Goal: Transaction & Acquisition: Subscribe to service/newsletter

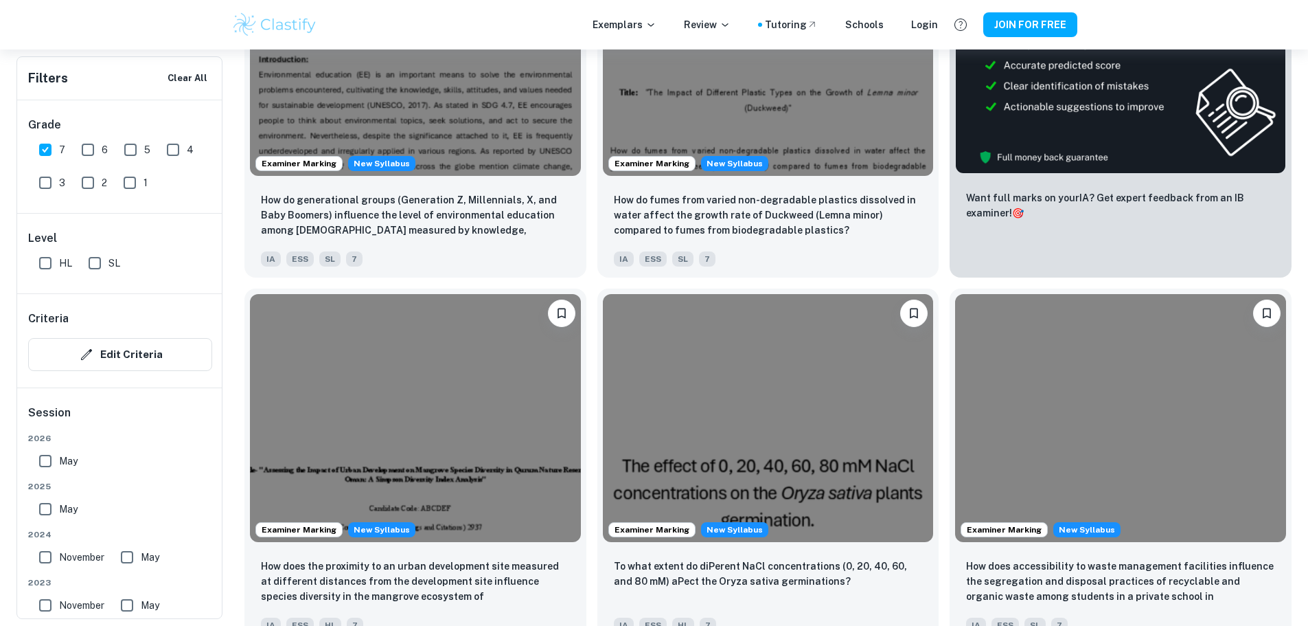
scroll to position [657, 0]
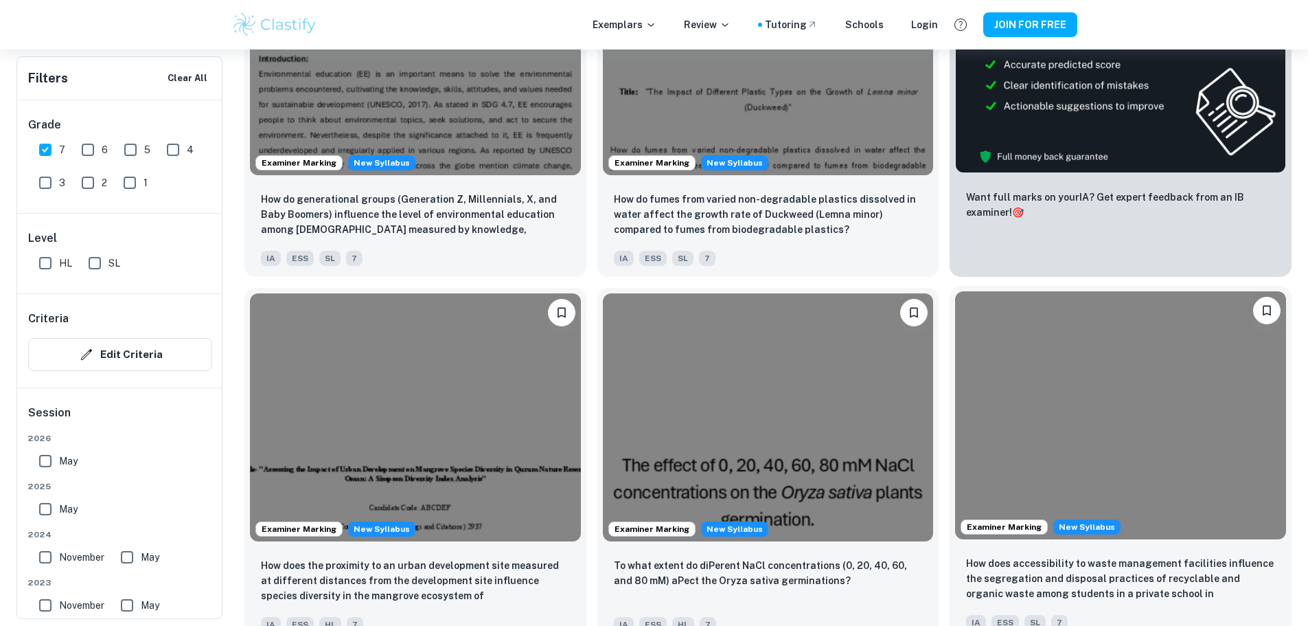
click at [955, 297] on img at bounding box center [1120, 415] width 331 height 248
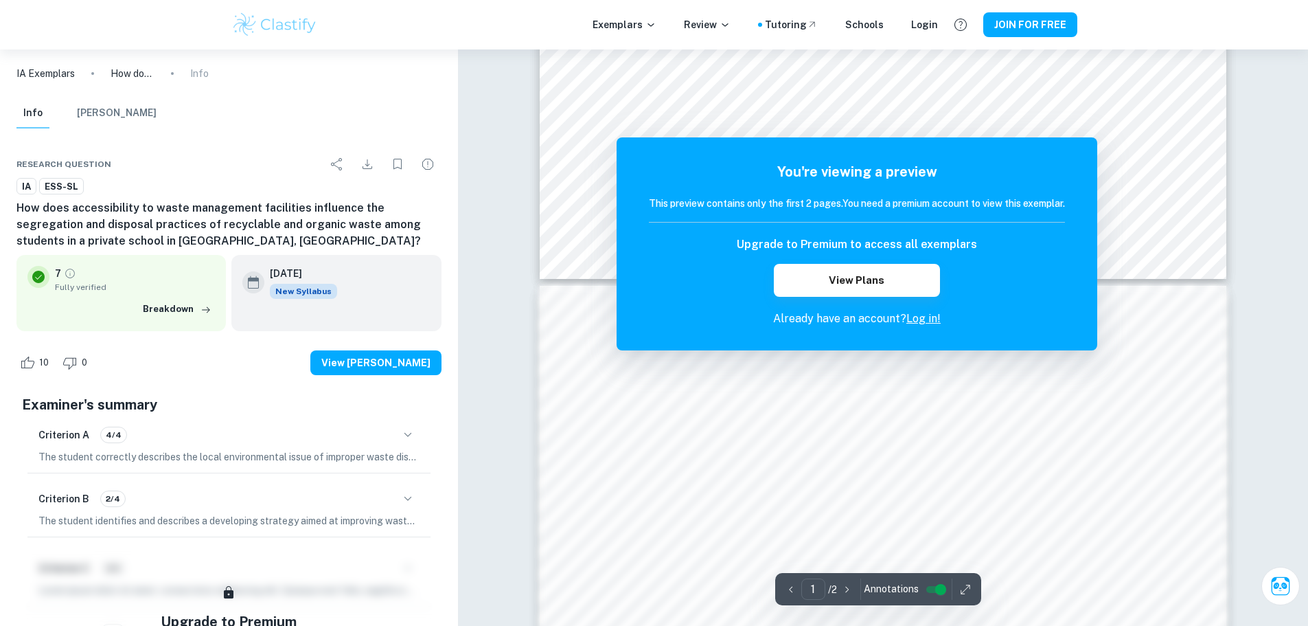
scroll to position [749, 0]
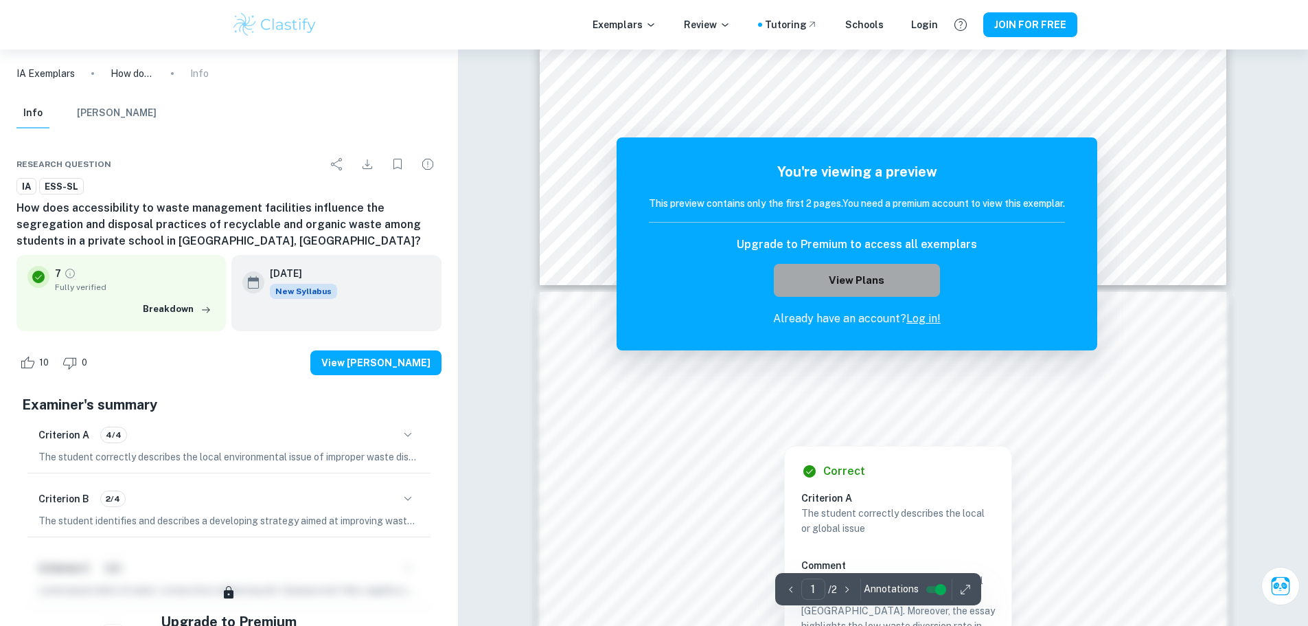
click at [867, 288] on button "View Plans" at bounding box center [857, 280] width 166 height 33
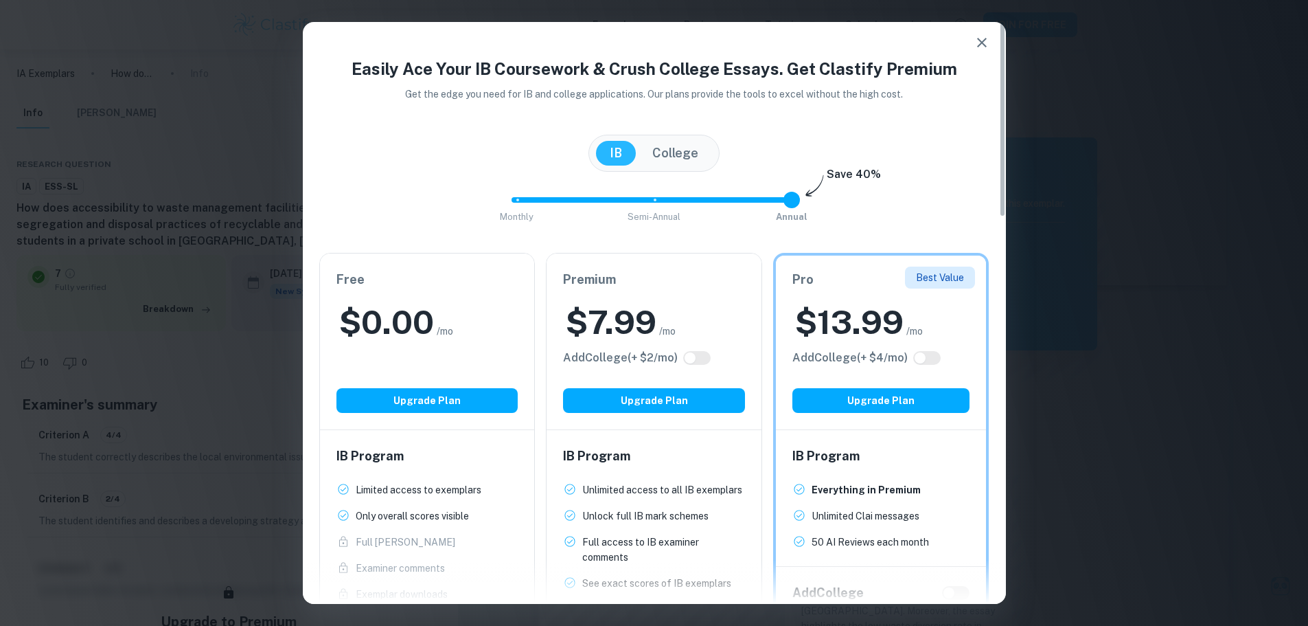
click at [659, 198] on span "Monthly Semi-Annual Annual" at bounding box center [654, 199] width 275 height 23
click at [523, 201] on span "Monthly Semi-Annual Annual" at bounding box center [654, 199] width 275 height 23
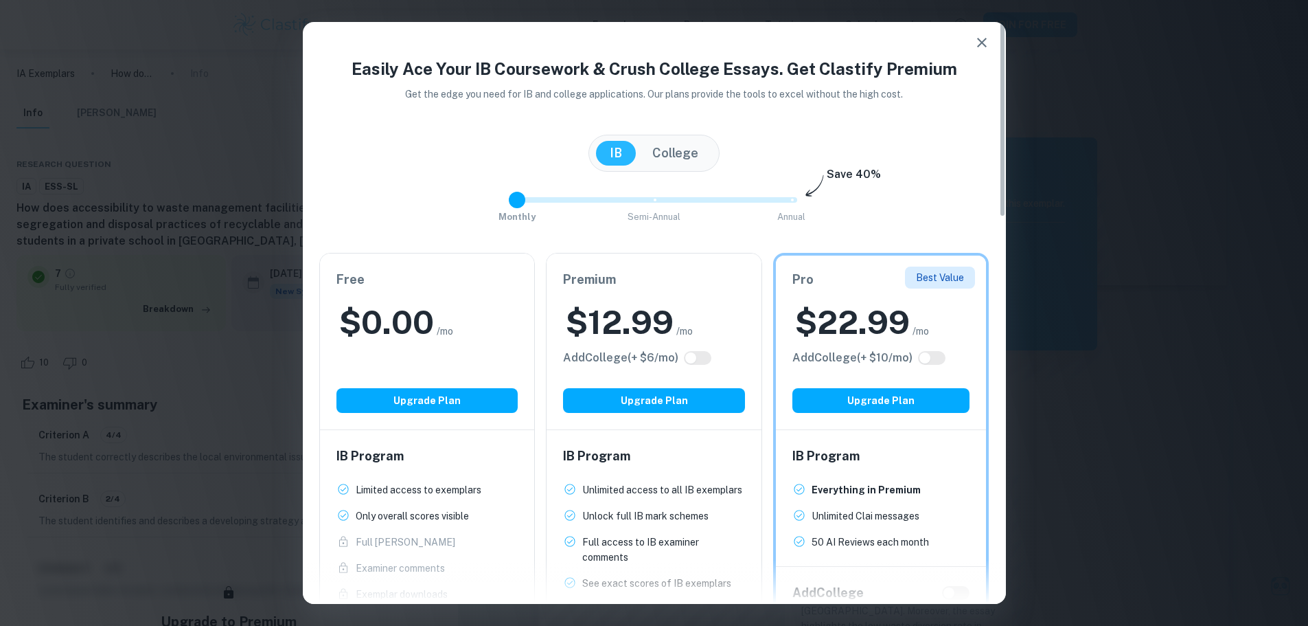
type input "0"
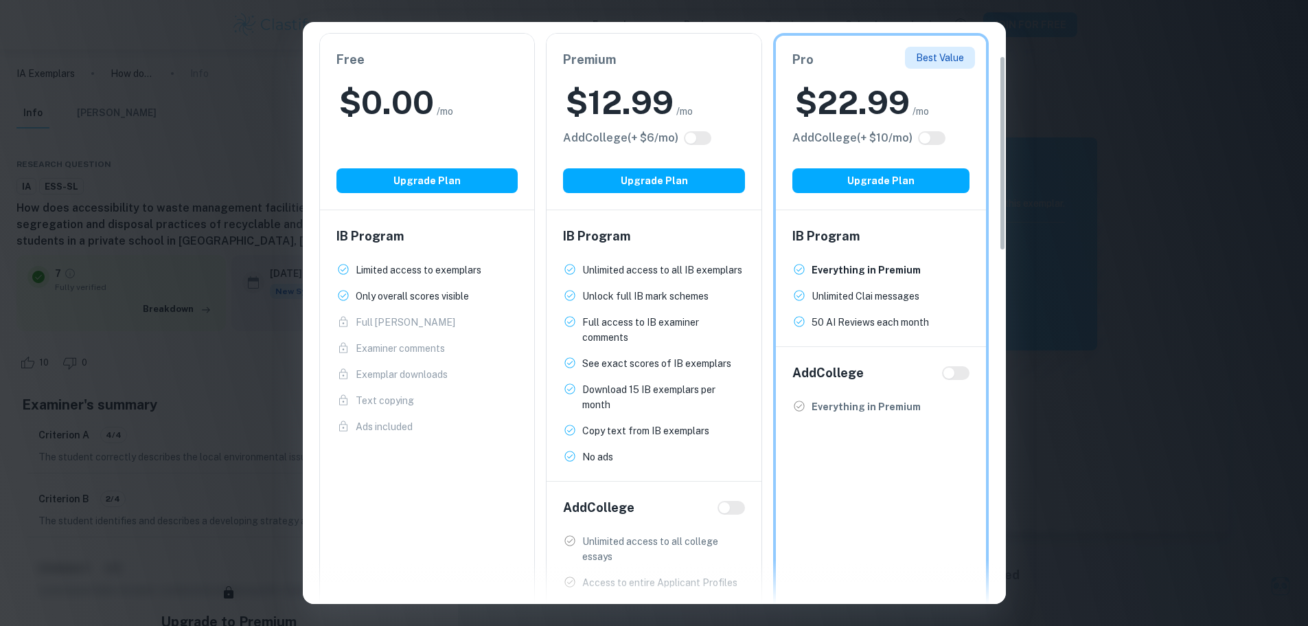
scroll to position [0, 0]
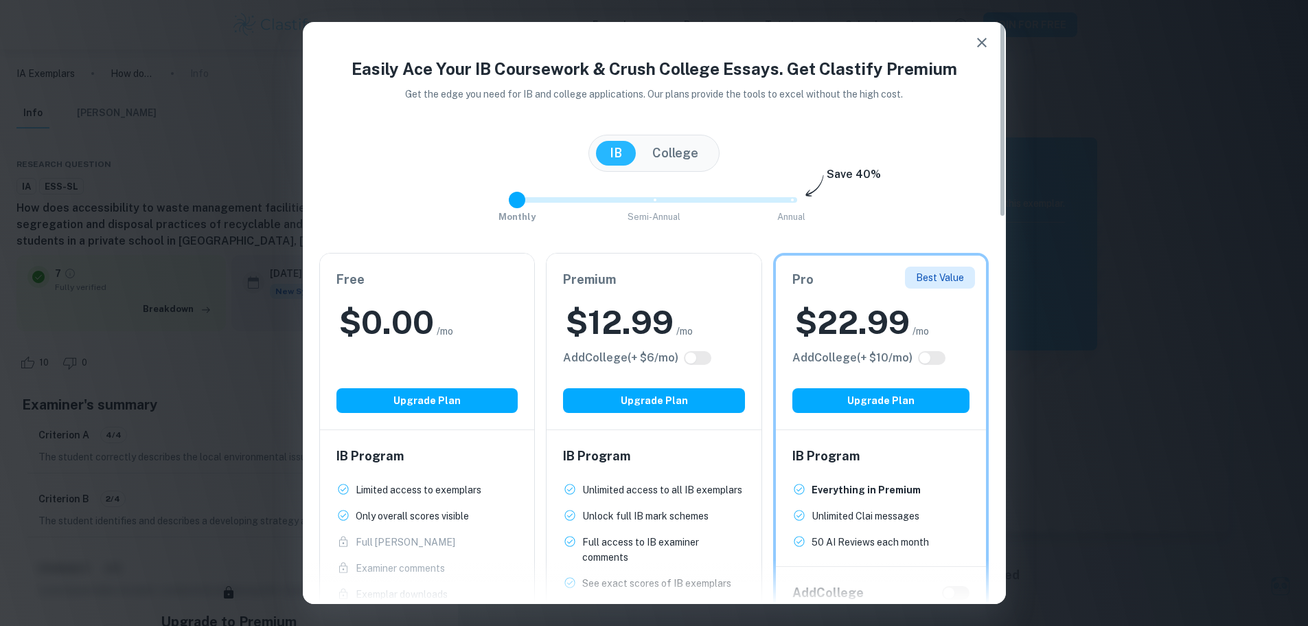
click at [1171, 274] on div "Easily Ace Your IB Coursework & Crush College Essays. Get Clastify Premium Get …" at bounding box center [654, 313] width 1308 height 626
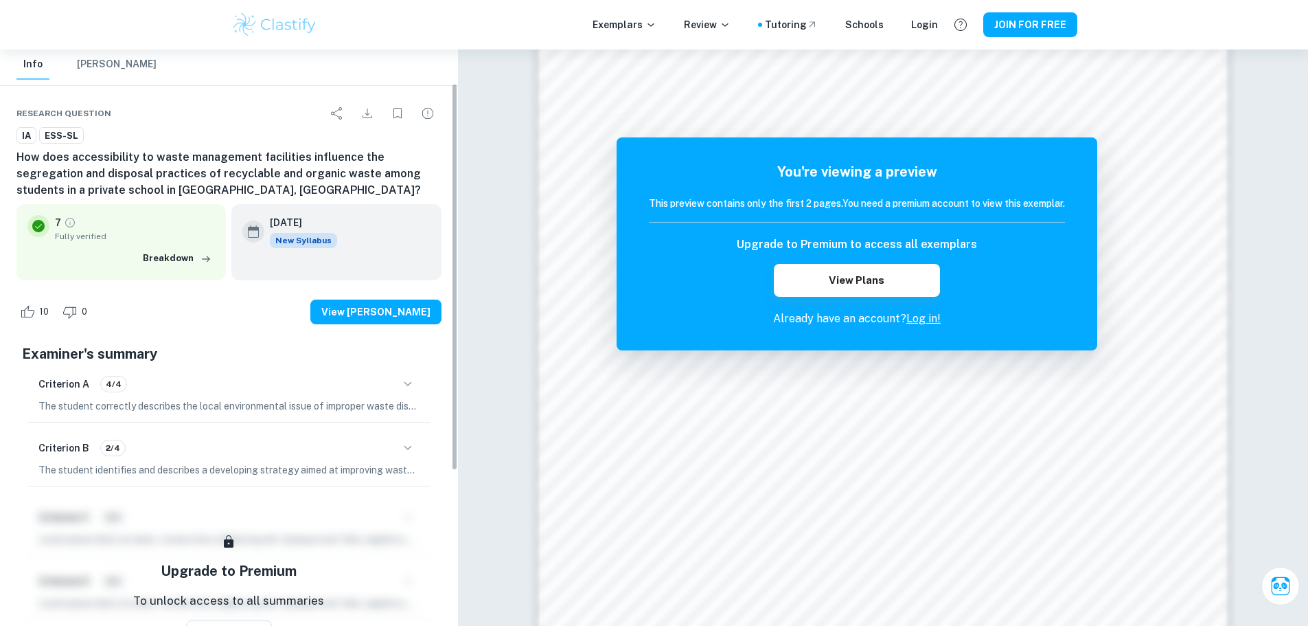
scroll to position [51, 0]
click at [184, 242] on span "Fully verified" at bounding box center [135, 237] width 160 height 12
click at [387, 240] on div "May 2026 New Syllabus" at bounding box center [336, 232] width 188 height 33
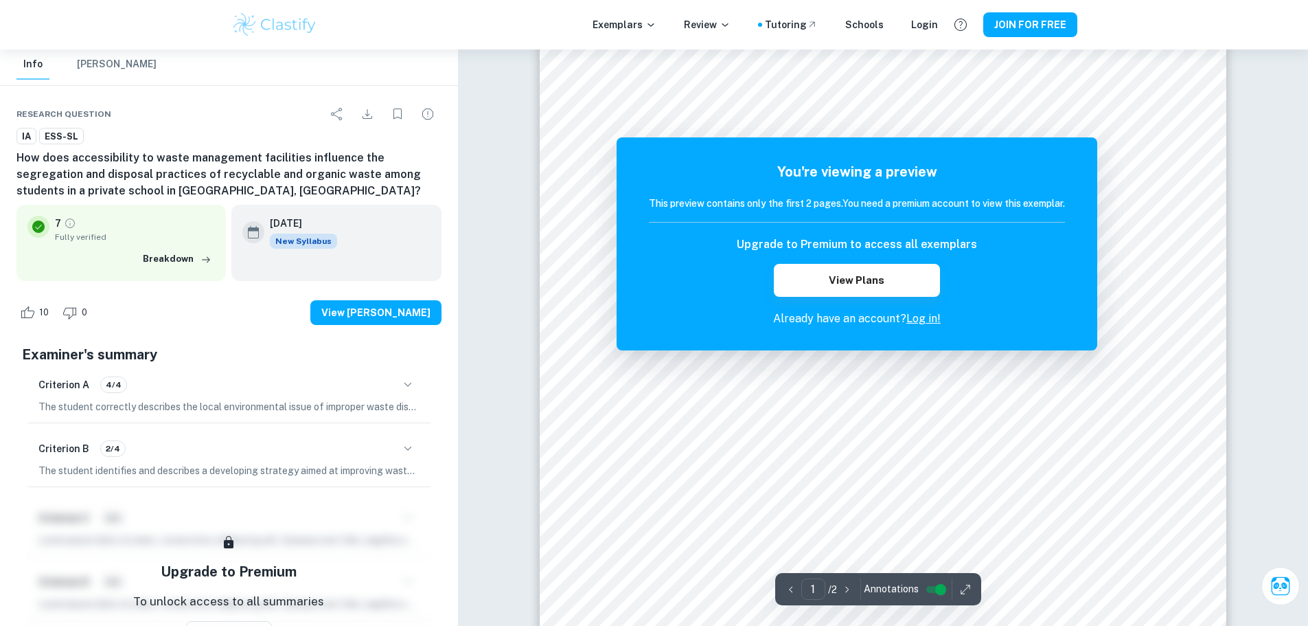
scroll to position [0, 0]
